Goal: Information Seeking & Learning: Find contact information

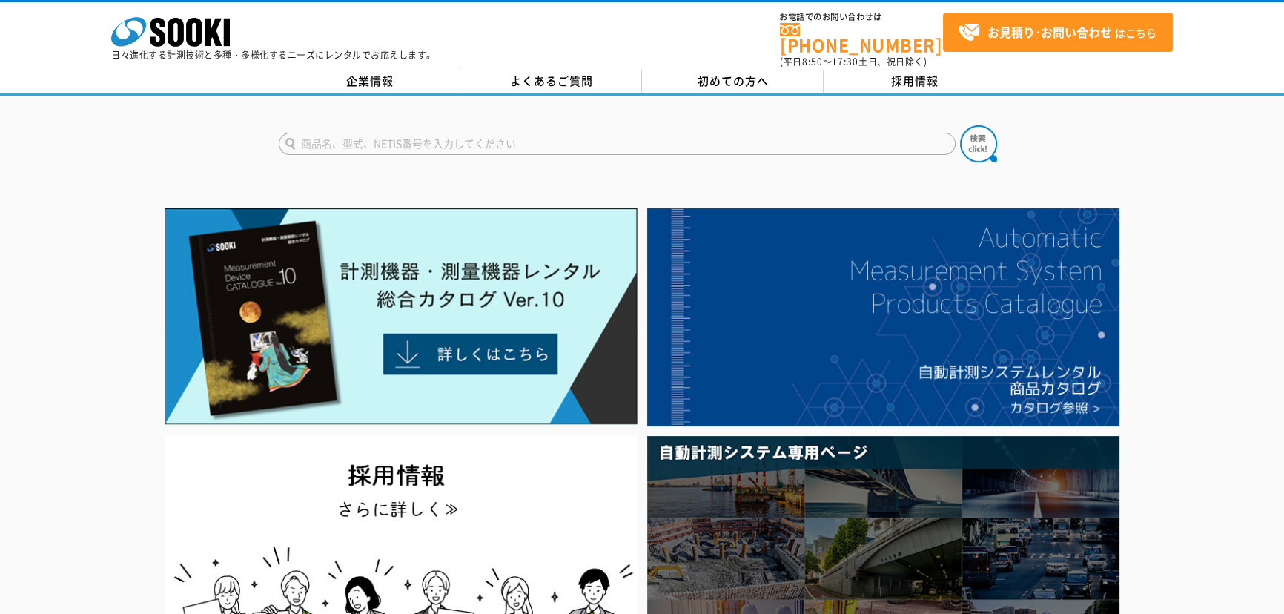
click at [933, 59] on div "株式会社 ソーキ spMenu 日々進化する計測技術と多種・多様化するニーズにレンタルでお応えします。 お電話でのお問い合わせは [PHONE_NUMBER]…" at bounding box center [642, 35] width 1284 height 67
click at [941, 70] on link "採用情報" at bounding box center [914, 81] width 182 height 22
click at [398, 70] on link "企業情報" at bounding box center [370, 81] width 182 height 22
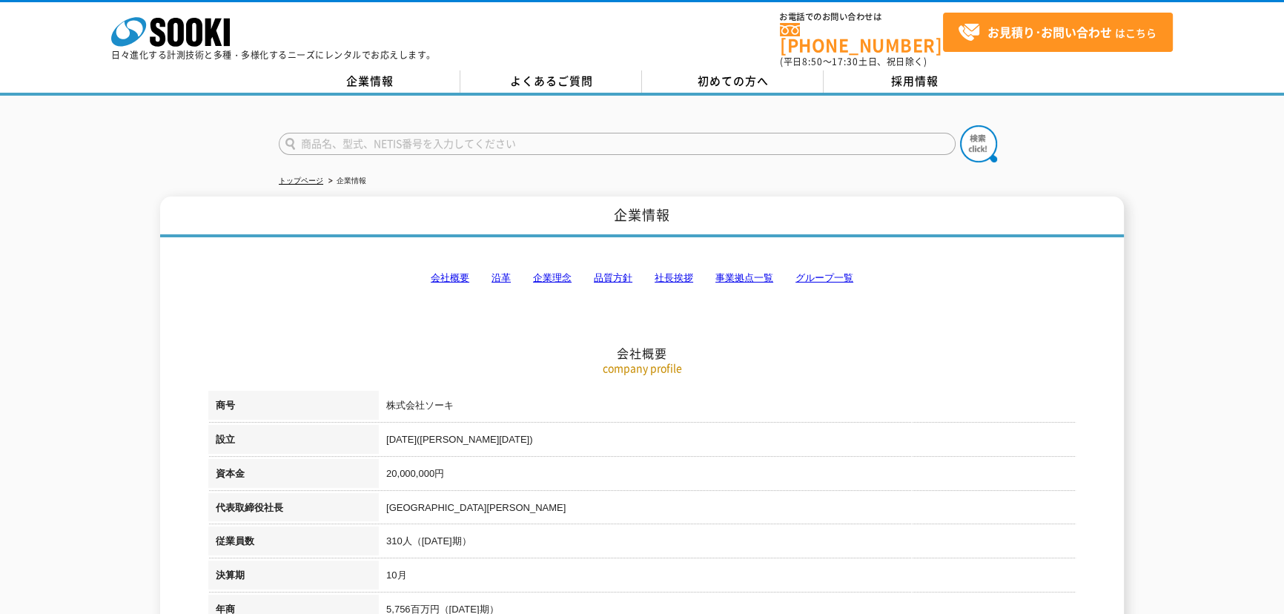
click at [752, 272] on link "事業拠点一覧" at bounding box center [744, 277] width 58 height 11
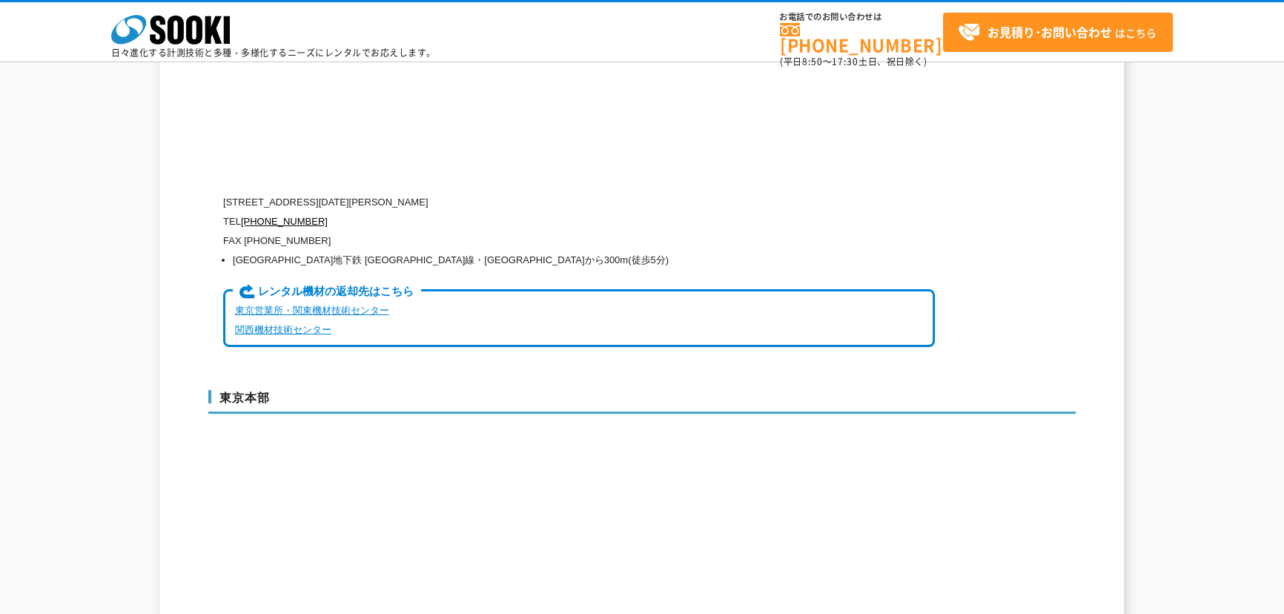
scroll to position [3851, 0]
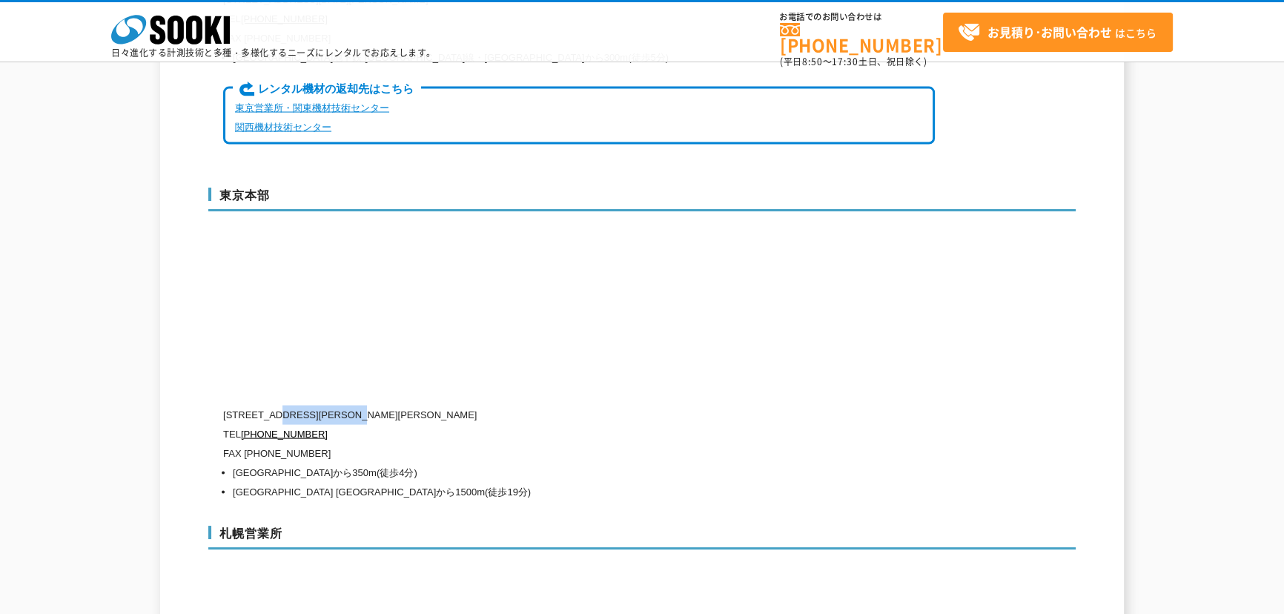
drag, startPoint x: 283, startPoint y: 379, endPoint x: 386, endPoint y: 385, distance: 103.2
click at [386, 405] on p "[STREET_ADDRESS][PERSON_NAME][PERSON_NAME]" at bounding box center [579, 414] width 712 height 19
click at [385, 405] on p "[STREET_ADDRESS][PERSON_NAME][PERSON_NAME]" at bounding box center [579, 414] width 712 height 19
drag, startPoint x: 386, startPoint y: 379, endPoint x: 286, endPoint y: 379, distance: 100.1
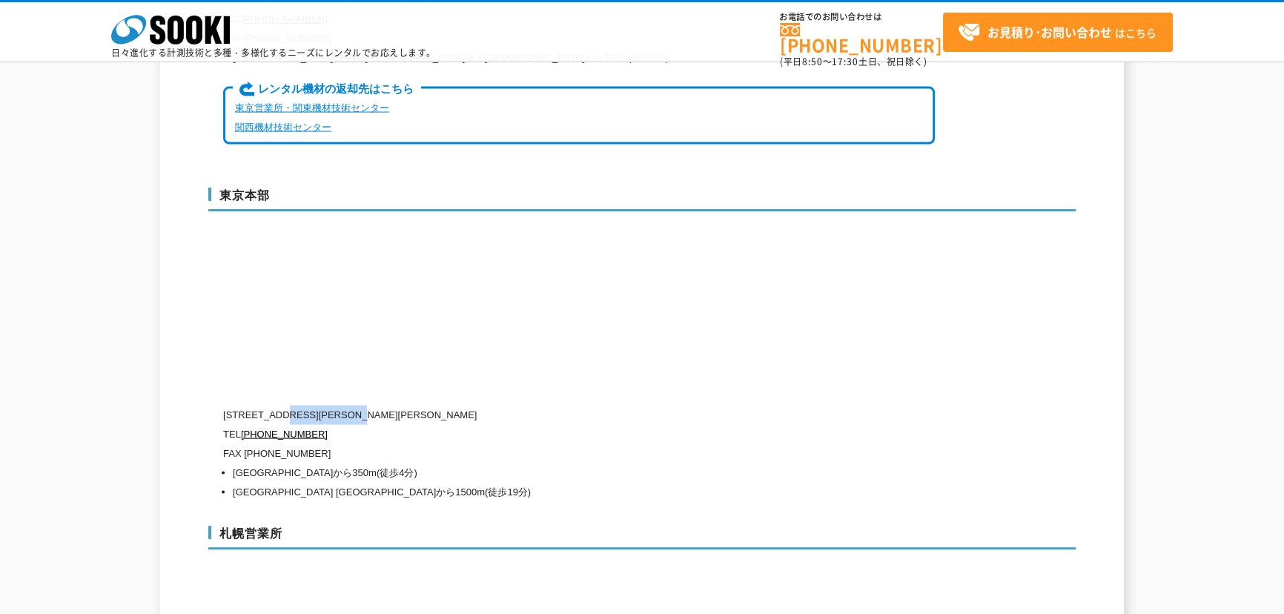
click at [286, 405] on p "[STREET_ADDRESS][PERSON_NAME][PERSON_NAME]" at bounding box center [579, 414] width 712 height 19
copy p "[PERSON_NAME][STREET_ADDRESS][PERSON_NAME]"
drag, startPoint x: 329, startPoint y: 408, endPoint x: 245, endPoint y: 408, distance: 84.5
click at [245, 425] on p "TEL [PHONE_NUMBER]" at bounding box center [579, 434] width 712 height 19
copy link "[PHONE_NUMBER]"
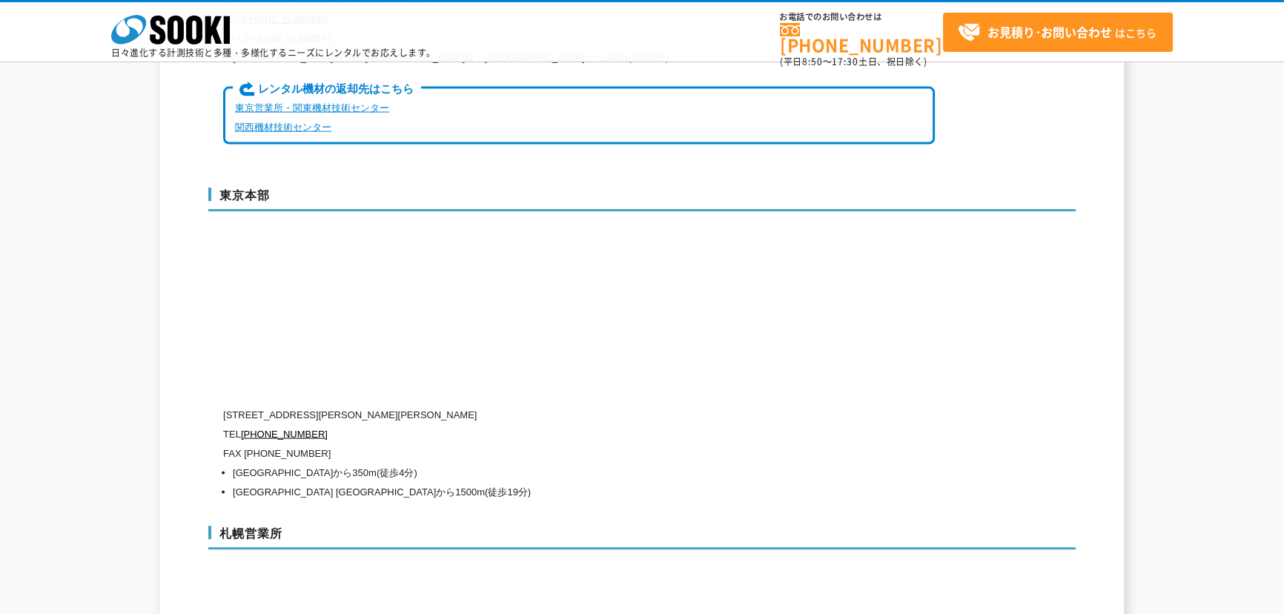
click at [336, 444] on p "FAX [PHONE_NUMBER]" at bounding box center [579, 453] width 712 height 19
drag, startPoint x: 318, startPoint y: 417, endPoint x: 245, endPoint y: 425, distance: 73.8
click at [245, 444] on p "FAX [PHONE_NUMBER]" at bounding box center [579, 453] width 712 height 19
copy p "[PHONE_NUMBER]"
